Goal: Navigation & Orientation: Find specific page/section

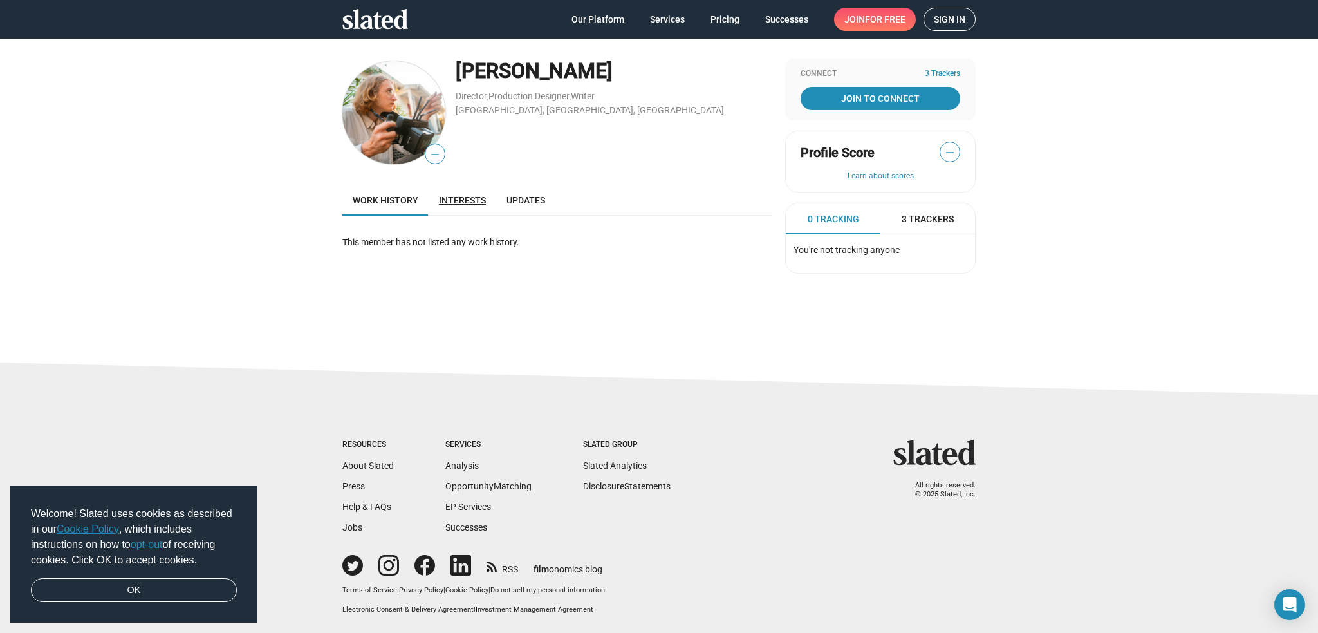
click at [462, 190] on link "Interests" at bounding box center [463, 200] width 68 height 31
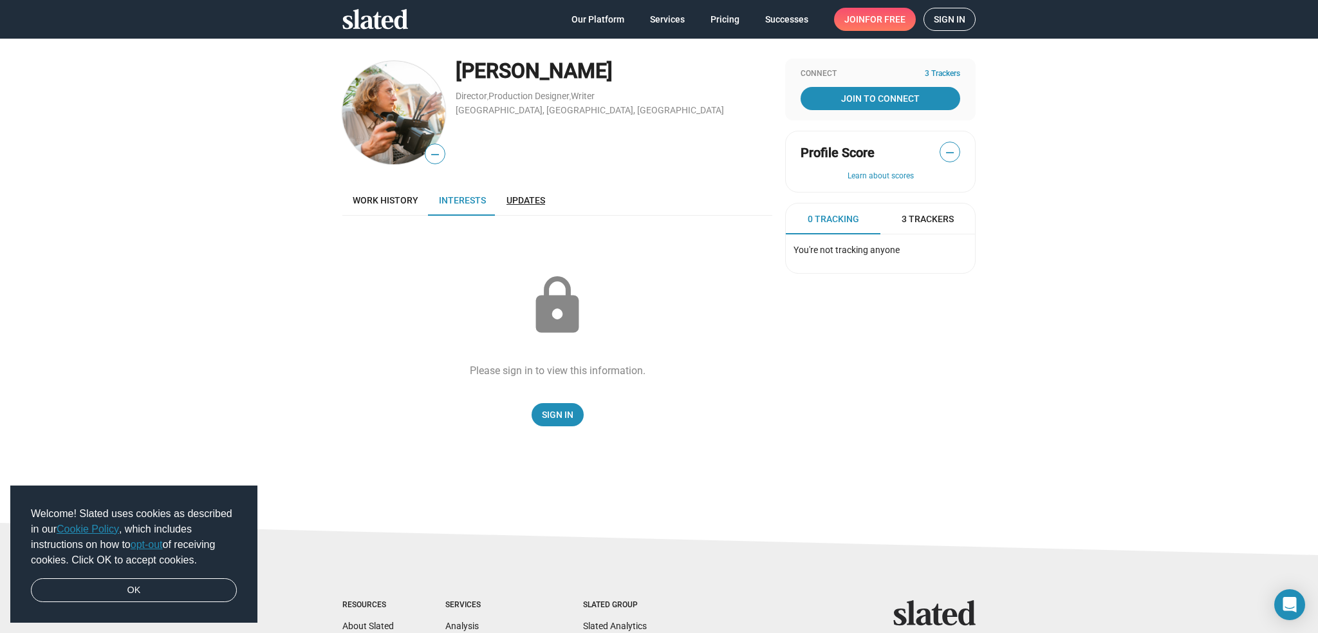
click at [525, 207] on link "Updates" at bounding box center [525, 200] width 59 height 31
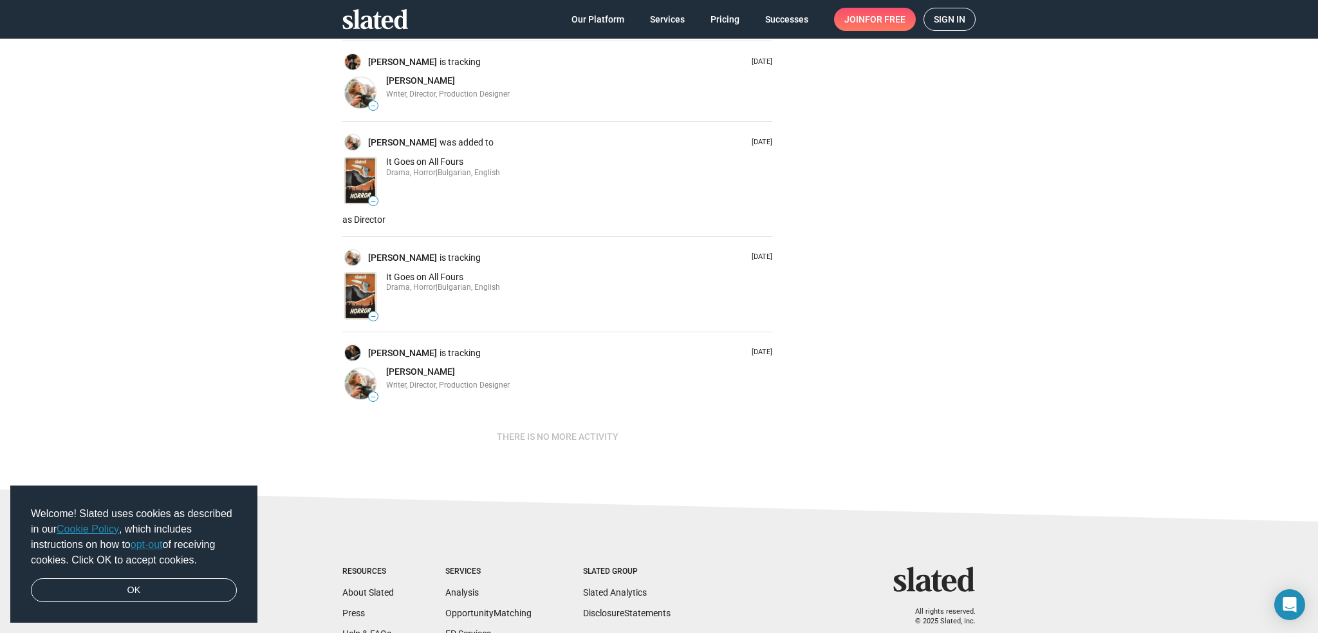
scroll to position [322, 0]
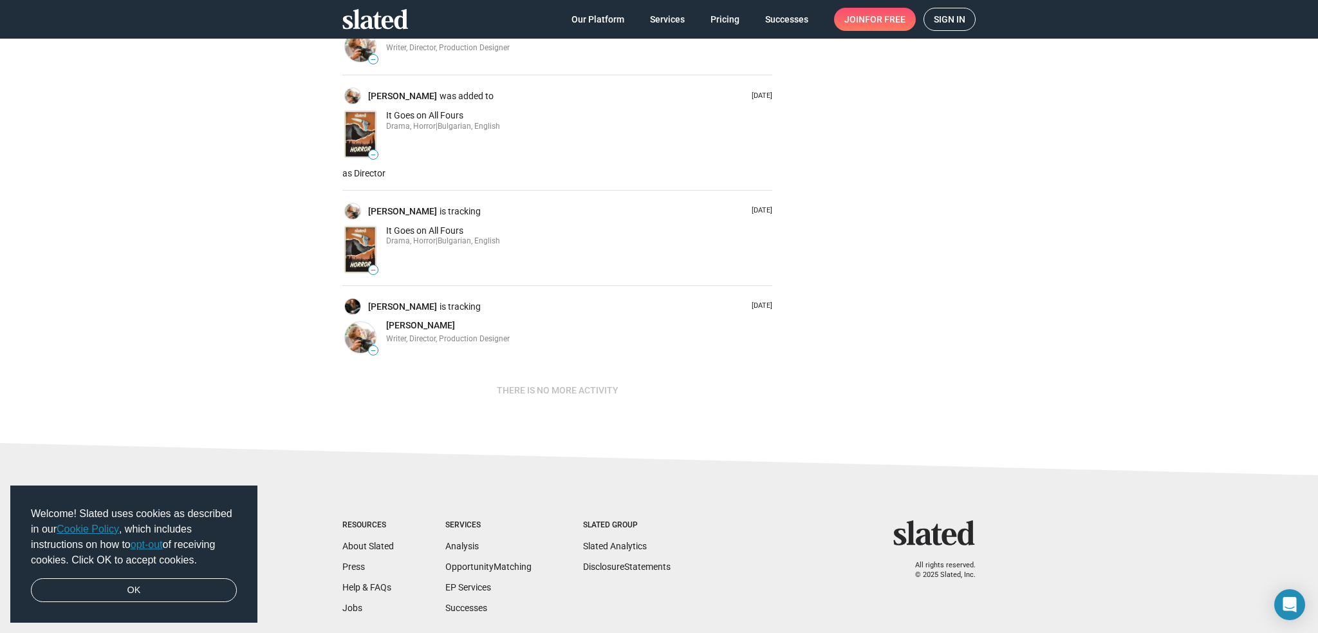
scroll to position [162, 0]
